Goal: Find specific page/section: Find specific page/section

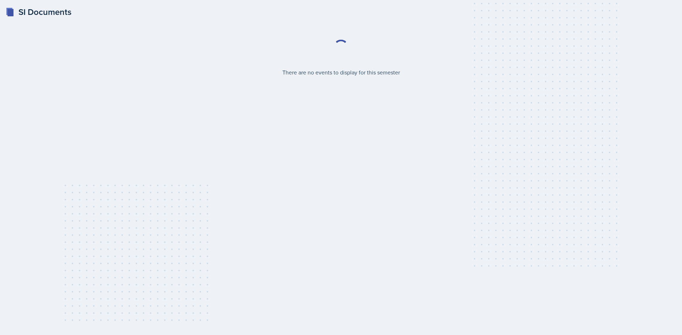
select select "2bed604d-1099-4043-b1bc-2365e8740244"
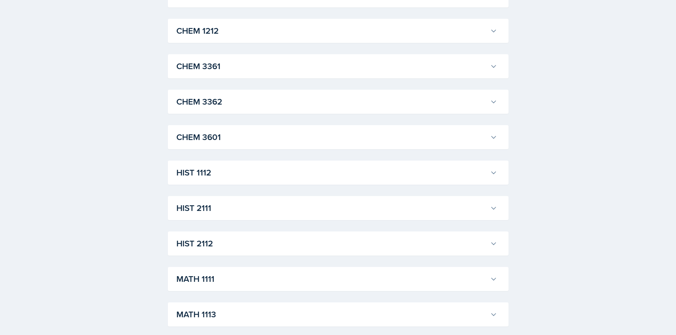
scroll to position [462, 0]
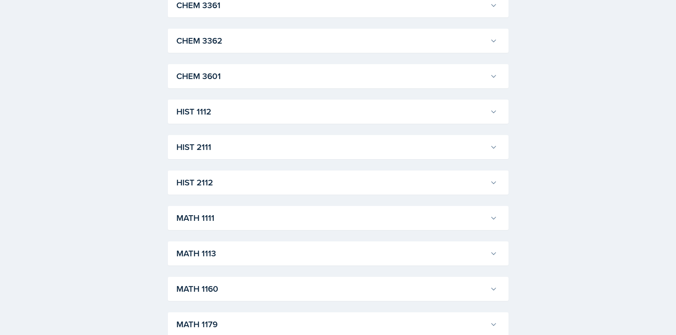
click at [226, 217] on h3 "MATH 1111" at bounding box center [331, 218] width 311 height 13
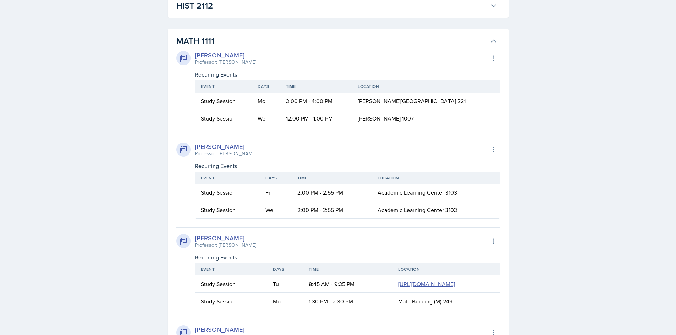
scroll to position [639, 0]
drag, startPoint x: 193, startPoint y: 62, endPoint x: 259, endPoint y: 61, distance: 65.7
click at [259, 61] on div "[PERSON_NAME] Professor: [PERSON_NAME] Export to Google Calendar" at bounding box center [338, 58] width 324 height 16
click at [267, 59] on div "[PERSON_NAME] Professor: [PERSON_NAME] Export to Google Calendar" at bounding box center [338, 58] width 324 height 16
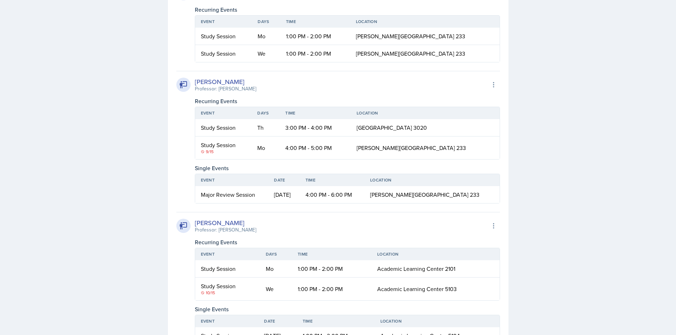
scroll to position [1527, 0]
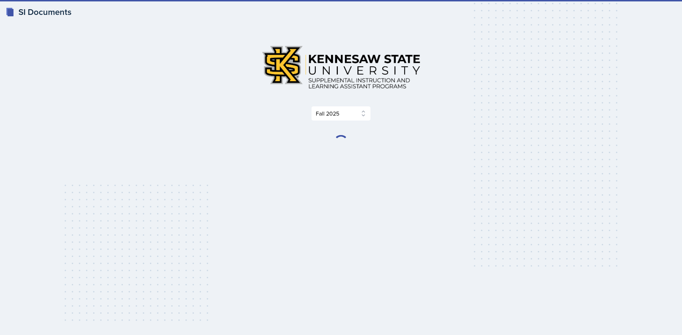
select select "2bed604d-1099-4043-b1bc-2365e8740244"
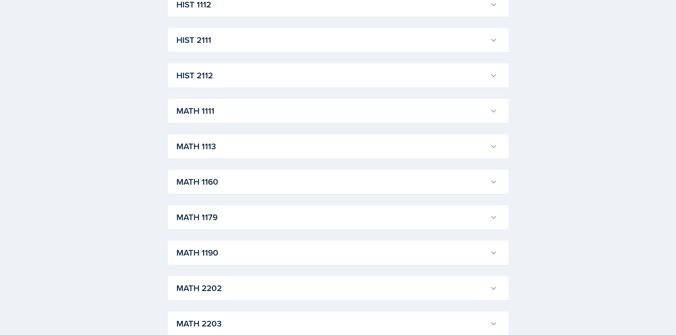
scroll to position [604, 0]
click at [202, 72] on h3 "MATH 1111" at bounding box center [331, 76] width 311 height 13
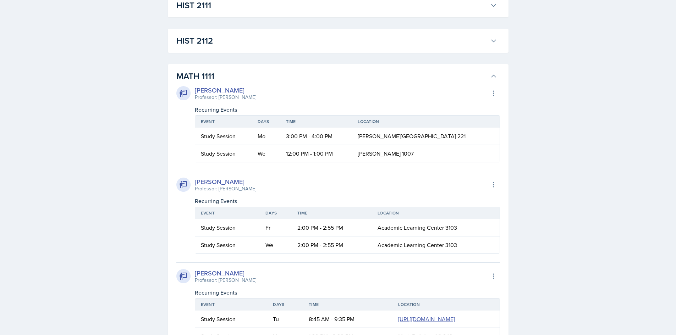
drag, startPoint x: 271, startPoint y: 96, endPoint x: 213, endPoint y: 100, distance: 58.4
click at [196, 99] on div "[PERSON_NAME] Professor: [PERSON_NAME] Export to Google Calendar" at bounding box center [338, 94] width 324 height 16
click at [283, 98] on div "[PERSON_NAME] Professor: [PERSON_NAME] Export to Google Calendar" at bounding box center [338, 94] width 324 height 16
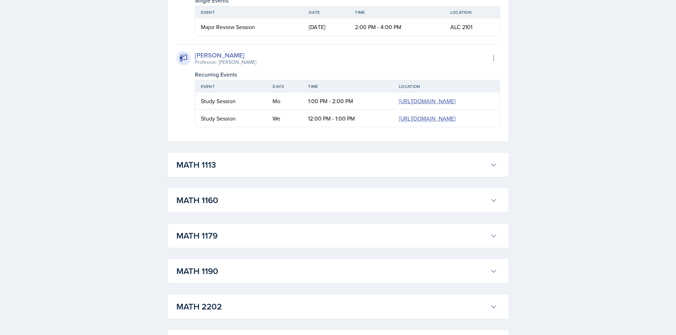
scroll to position [2325, 0]
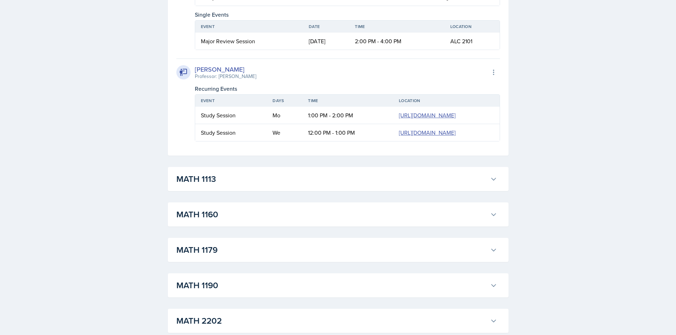
drag, startPoint x: 674, startPoint y: 257, endPoint x: 670, endPoint y: 252, distance: 6.6
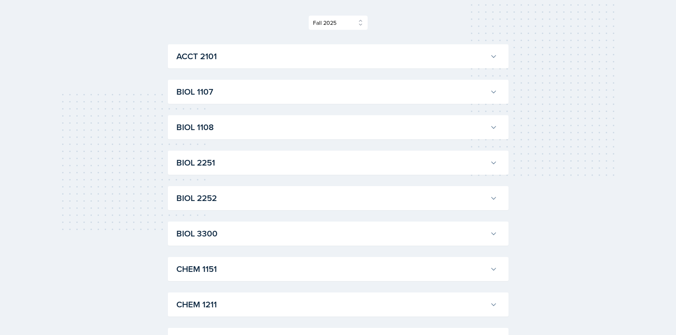
scroll to position [0, 0]
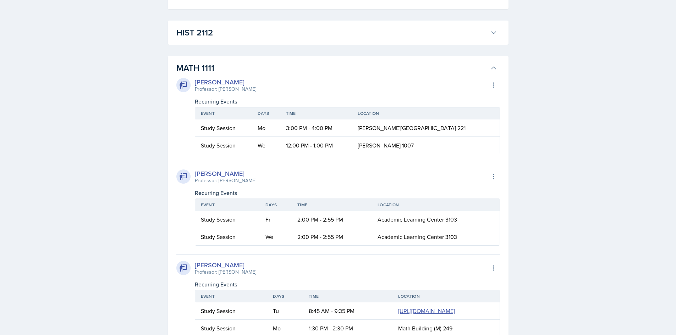
scroll to position [639, 0]
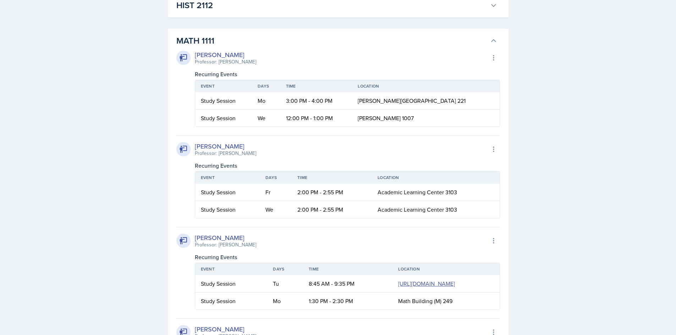
click at [241, 42] on h3 "MATH 1111" at bounding box center [331, 40] width 311 height 13
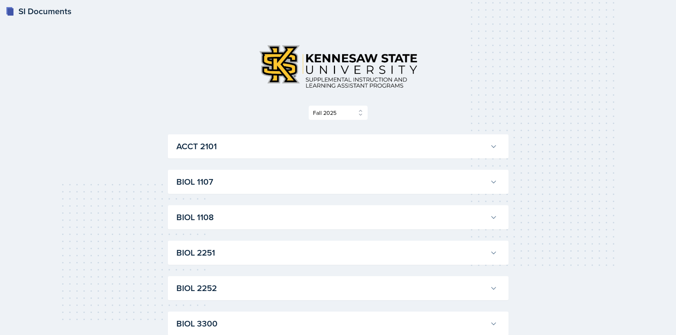
scroll to position [0, 0]
